Goal: Transaction & Acquisition: Purchase product/service

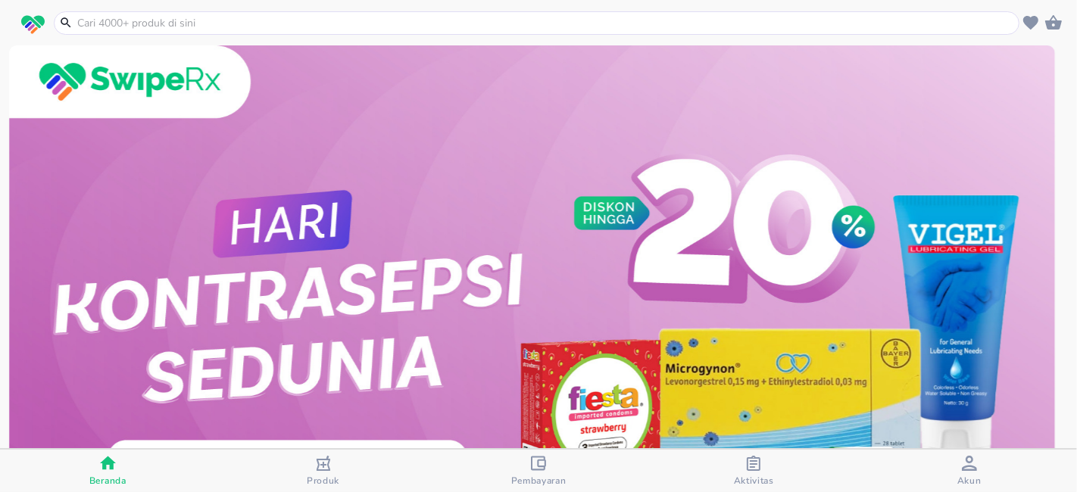
click at [552, 475] on span "Pembayaran" at bounding box center [538, 481] width 55 height 12
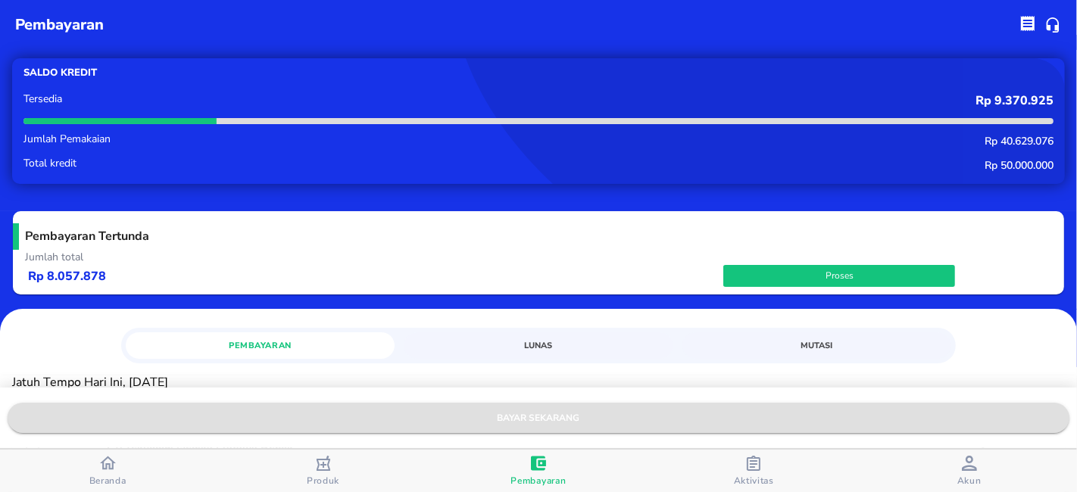
click at [562, 427] on span "bayar sekarang" at bounding box center [539, 419] width 1038 height 16
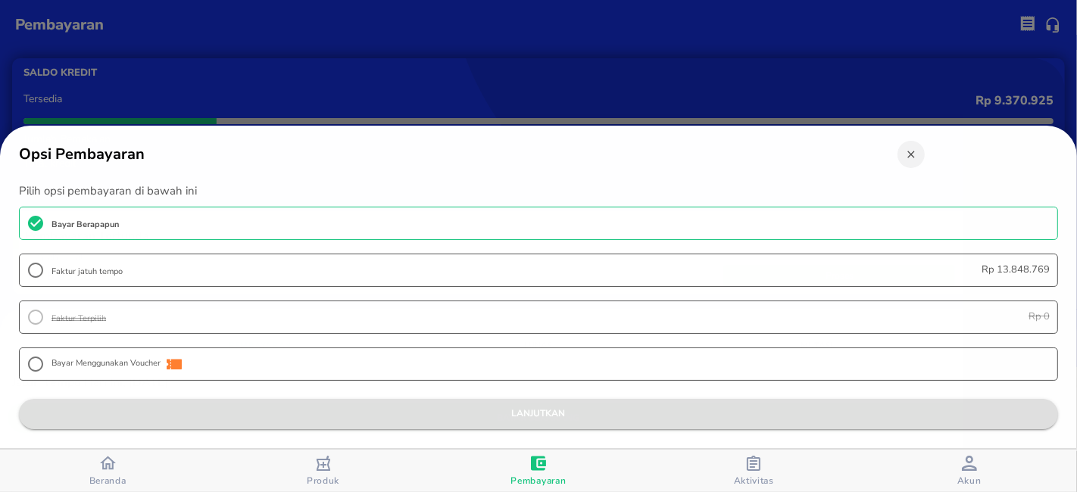
click at [558, 414] on span "lanjutkan" at bounding box center [538, 414] width 1015 height 16
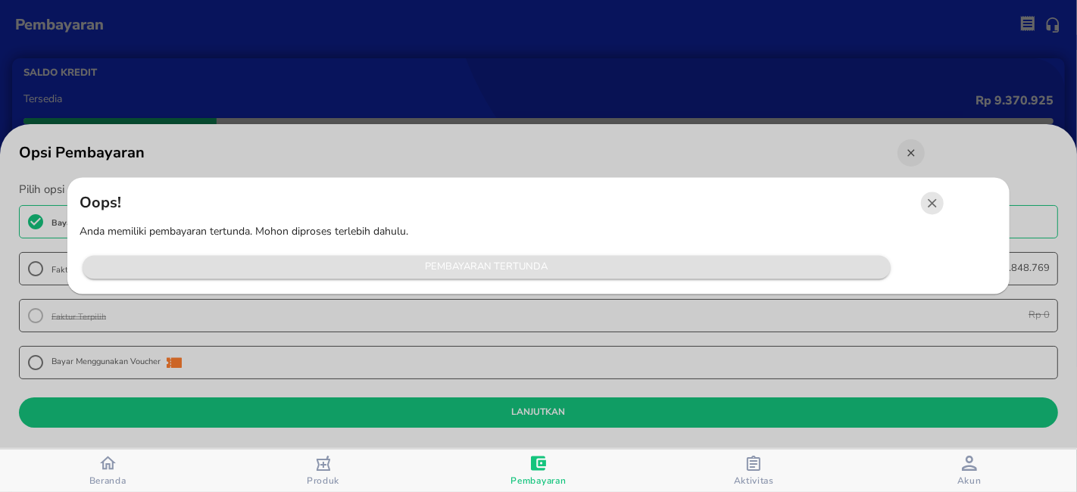
click at [552, 267] on span "Pembayaran Tertunda" at bounding box center [486, 267] width 793 height 17
radio input "false"
radio input "true"
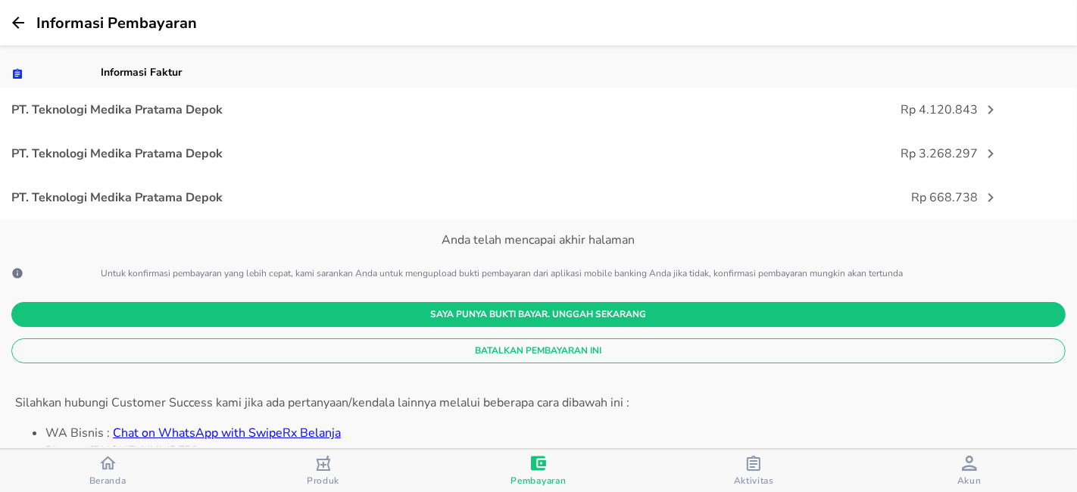
scroll to position [336, 0]
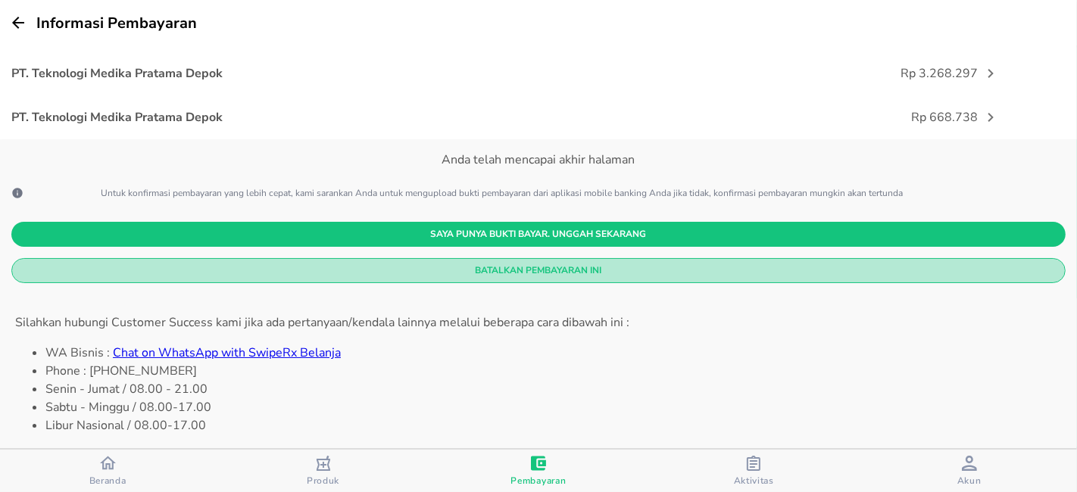
click at [571, 279] on button "Batalkan Pembayaran Ini" at bounding box center [538, 270] width 1055 height 25
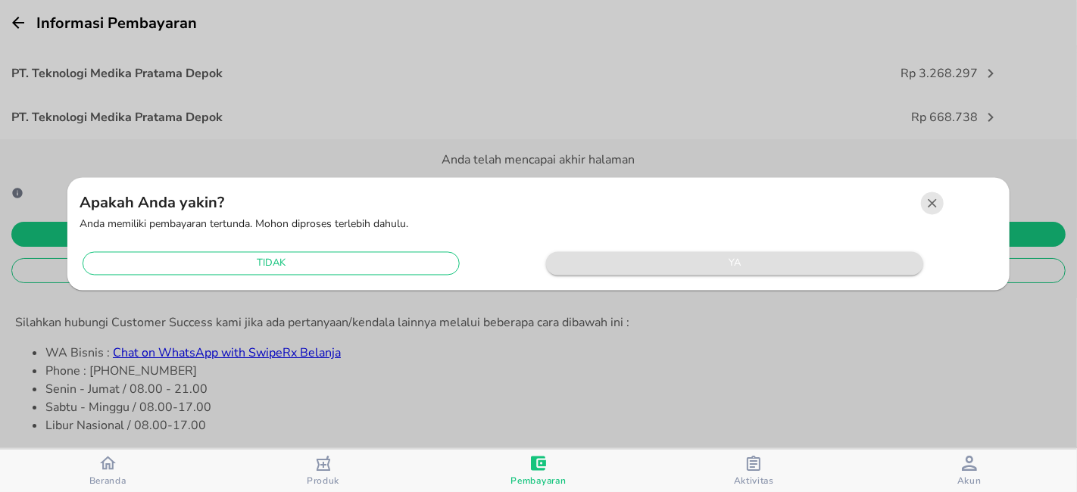
click at [639, 264] on span "ya" at bounding box center [735, 263] width 362 height 17
